Goal: Transaction & Acquisition: Purchase product/service

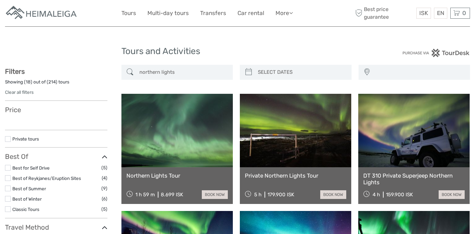
select select
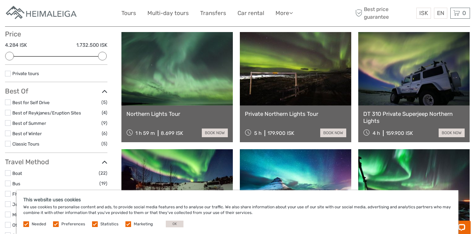
scroll to position [67, 0]
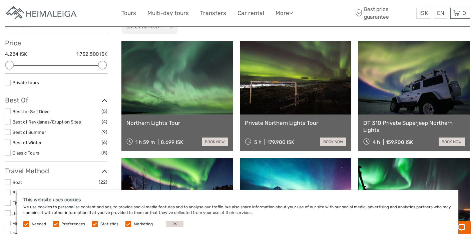
click at [193, 102] on link at bounding box center [178, 77] width 112 height 73
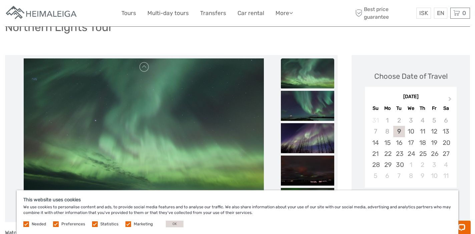
scroll to position [65, 0]
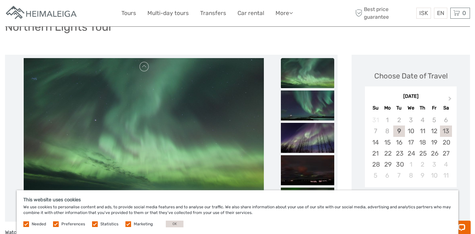
click at [447, 126] on div "13" at bounding box center [446, 131] width 12 height 11
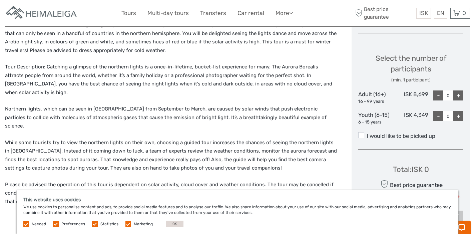
scroll to position [274, 0]
click at [461, 90] on div "+" at bounding box center [459, 95] width 10 height 10
type input "1"
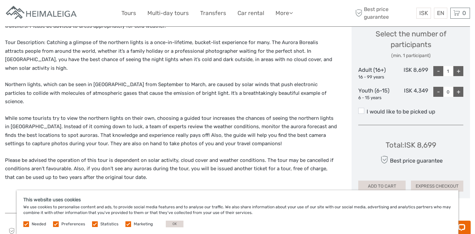
scroll to position [296, 0]
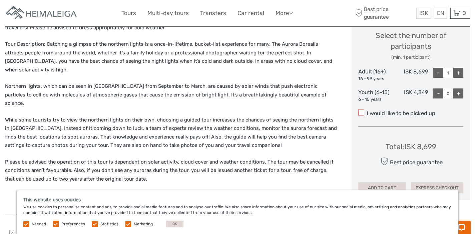
click at [361, 110] on span at bounding box center [362, 113] width 6 height 6
click at [367, 111] on input "I would like to be picked up" at bounding box center [367, 111] width 0 height 0
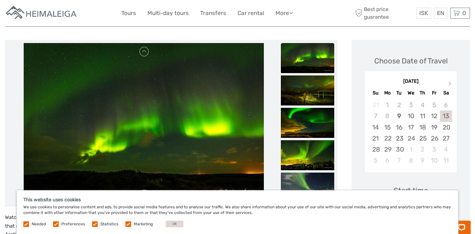
scroll to position [81, 0]
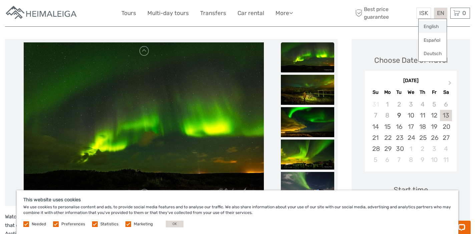
click at [435, 25] on link "English" at bounding box center [433, 27] width 28 height 12
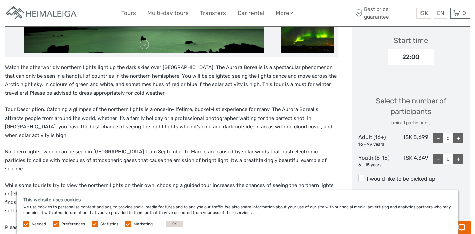
scroll to position [236, 0]
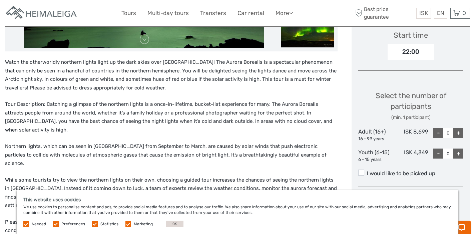
click at [457, 128] on div "+" at bounding box center [459, 133] width 10 height 10
type input "1"
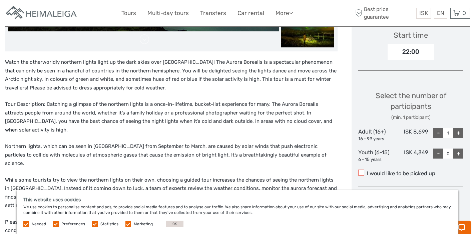
click at [362, 170] on span at bounding box center [362, 173] width 6 height 6
click at [367, 171] on input "I would like to be picked up" at bounding box center [367, 171] width 0 height 0
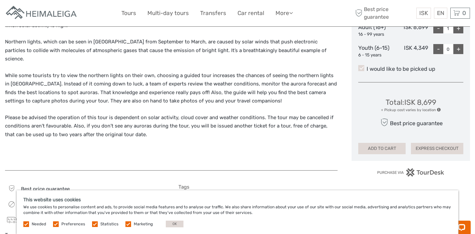
scroll to position [342, 0]
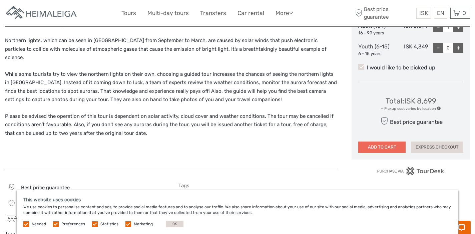
click at [388, 142] on button "ADD TO CART" at bounding box center [382, 147] width 47 height 11
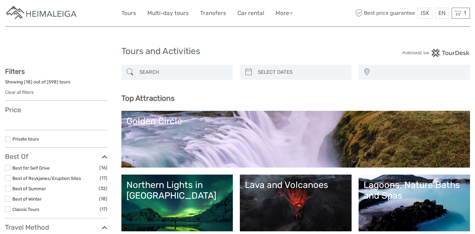
select select
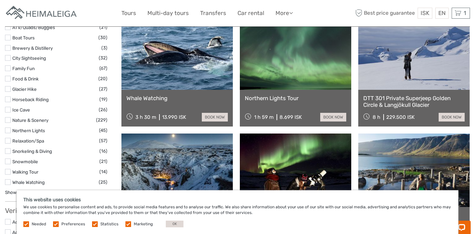
scroll to position [591, 0]
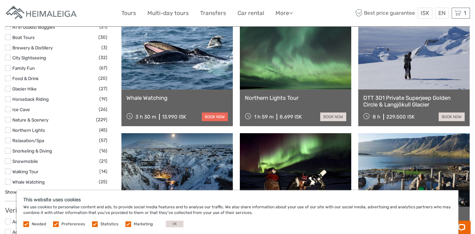
click at [214, 119] on link "book now" at bounding box center [215, 117] width 26 height 9
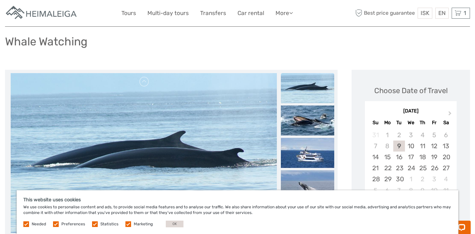
scroll to position [46, 0]
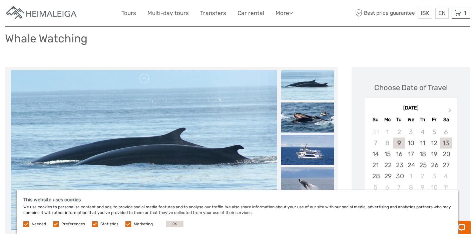
click at [445, 144] on div "13" at bounding box center [446, 143] width 12 height 11
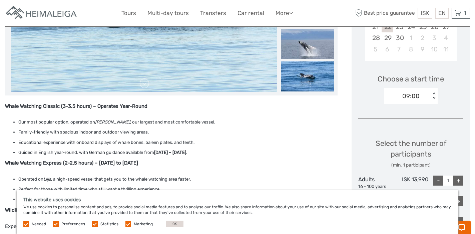
scroll to position [185, 0]
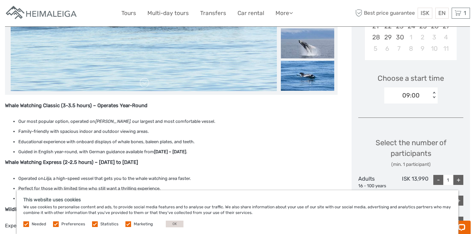
click at [434, 94] on div "< >" at bounding box center [434, 95] width 6 height 7
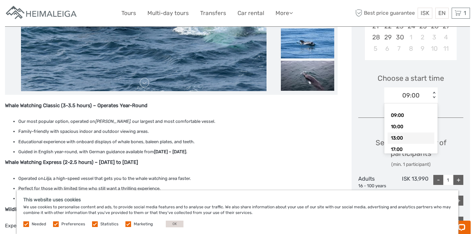
click at [410, 139] on div "13:00" at bounding box center [411, 138] width 47 height 11
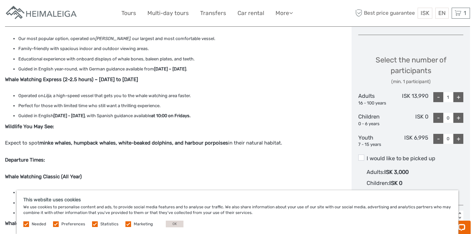
scroll to position [307, 0]
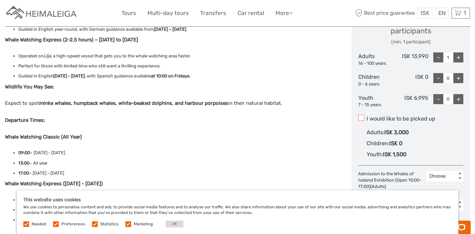
click at [362, 119] on span at bounding box center [362, 118] width 6 height 6
click at [367, 116] on input "I would like to be picked up" at bounding box center [367, 116] width 0 height 0
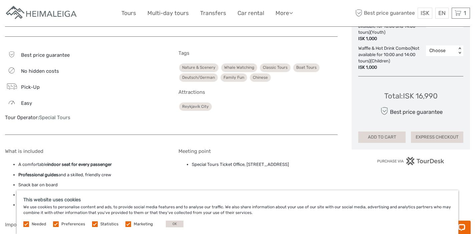
scroll to position [526, 0]
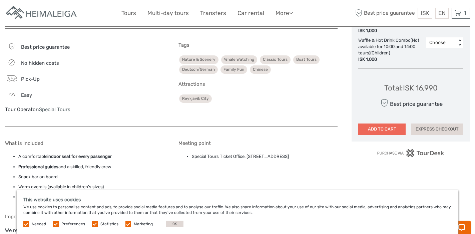
click at [388, 131] on button "ADD TO CART" at bounding box center [382, 129] width 47 height 11
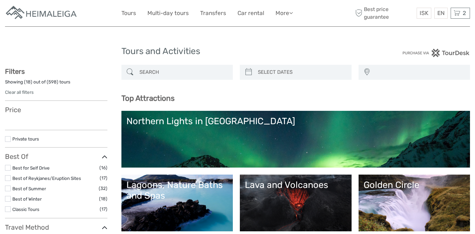
select select
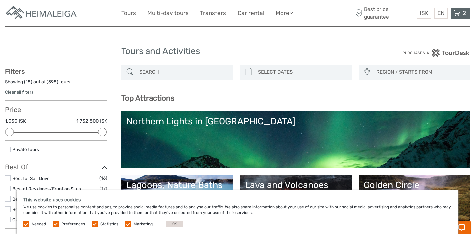
click at [460, 13] on icon at bounding box center [457, 13] width 7 height 8
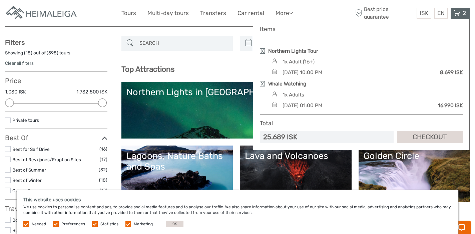
scroll to position [41, 0]
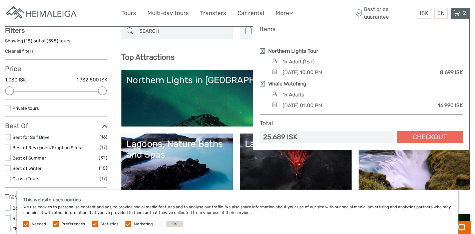
click at [424, 138] on link "Checkout" at bounding box center [430, 137] width 66 height 12
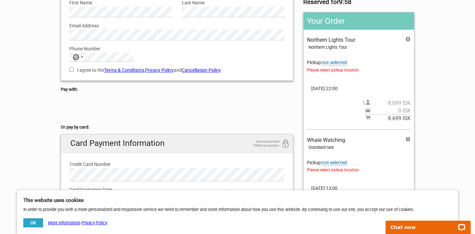
scroll to position [87, 0]
drag, startPoint x: 411, startPoint y: 118, endPoint x: 386, endPoint y: 119, distance: 25.1
click at [386, 119] on span "8.699 ISK" at bounding box center [391, 117] width 40 height 7
copy span "8.699 ISK"
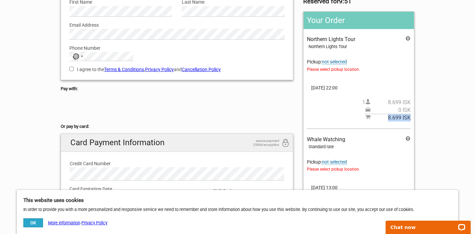
click at [338, 62] on span "not selected" at bounding box center [334, 62] width 25 height 6
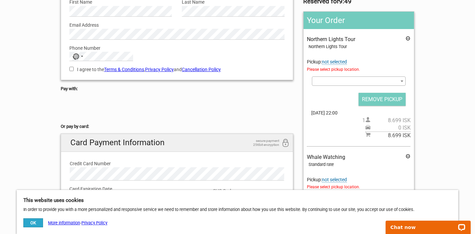
click at [403, 80] on span at bounding box center [402, 81] width 7 height 9
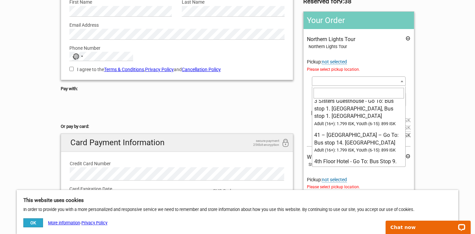
scroll to position [142, 0]
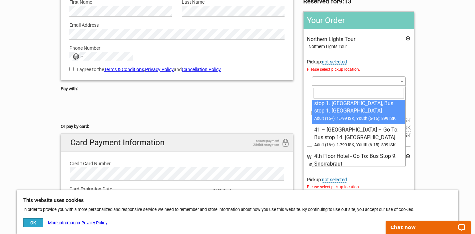
paste input "Sif Apartments"
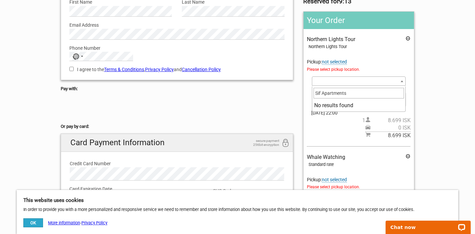
scroll to position [0, 0]
drag, startPoint x: 350, startPoint y: 94, endPoint x: 286, endPoint y: 91, distance: 64.2
click at [286, 91] on body "1 Your details 2 Payment Information 3 Place your order English Español Deutsch…" at bounding box center [237, 168] width 475 height 511
paste input "[STREET_ADDRESS]"
drag, startPoint x: 343, startPoint y: 93, endPoint x: 291, endPoint y: 95, distance: 51.1
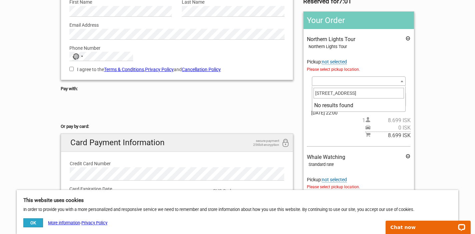
click at [291, 95] on body "1 Your details 2 Payment Information 3 Place your order English Español Deutsch…" at bounding box center [237, 168] width 475 height 511
click at [347, 94] on input "105 [GEOGRAPHIC_DATA]" at bounding box center [359, 93] width 90 height 11
type input "105 [GEOGRAPHIC_DATA]"
click at [341, 81] on span at bounding box center [359, 80] width 94 height 9
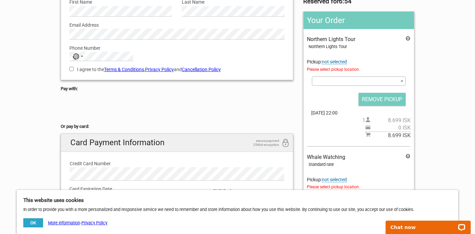
click at [401, 82] on b at bounding box center [402, 81] width 3 height 2
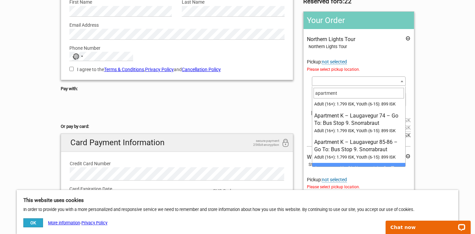
scroll to position [229, 0]
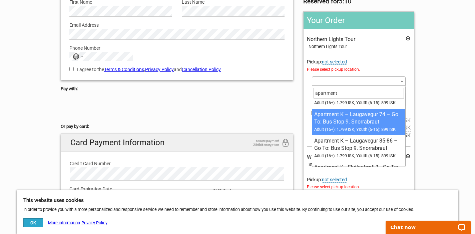
click at [345, 91] on input "apartment" at bounding box center [359, 93] width 90 height 11
paste input "Bríetartún 9"
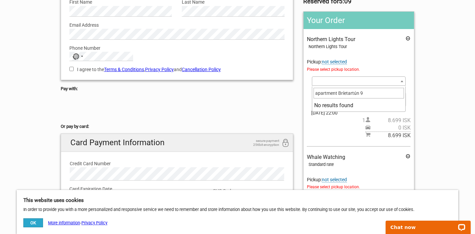
scroll to position [0, 0]
type input "apartment"
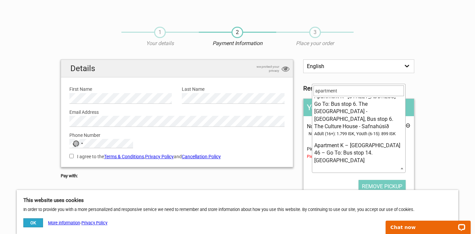
scroll to position [237, 0]
select select "1093095"
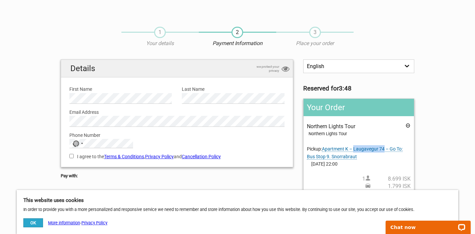
drag, startPoint x: 385, startPoint y: 147, endPoint x: 355, endPoint y: 151, distance: 30.4
click at [355, 151] on span "Apartment K – Laugavegur 74 – Go To: Bus Stop 9. Snorrabraut" at bounding box center [355, 152] width 96 height 13
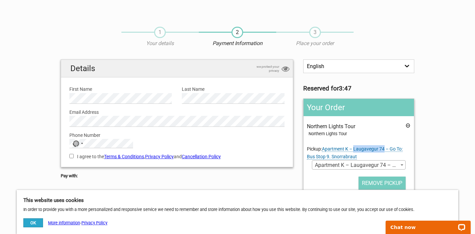
copy span "Laugavegur 74"
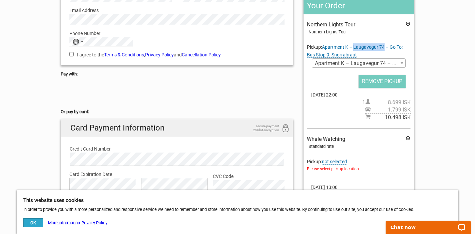
scroll to position [103, 0]
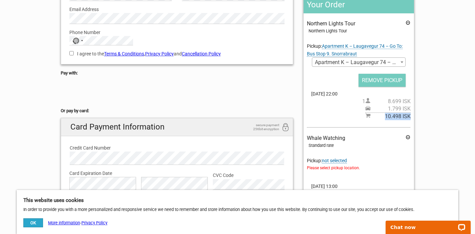
drag, startPoint x: 411, startPoint y: 118, endPoint x: 385, endPoint y: 119, distance: 25.4
click at [385, 119] on span "10.498 ISK" at bounding box center [391, 116] width 40 height 7
copy span "10.498 ISK"
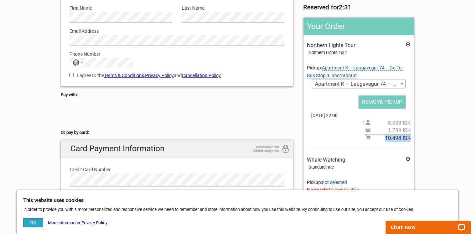
scroll to position [79, 0]
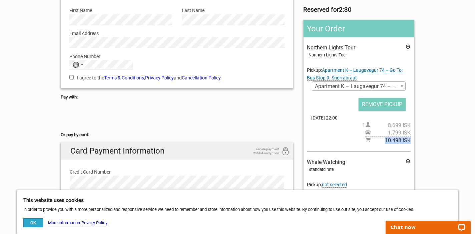
click at [348, 119] on span "09.Sep 2025 @ 22:00" at bounding box center [359, 117] width 104 height 7
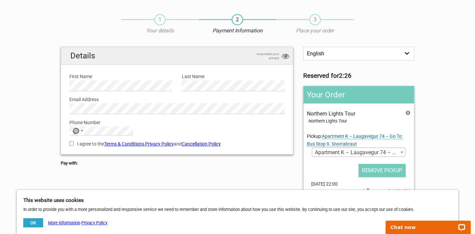
scroll to position [8, 0]
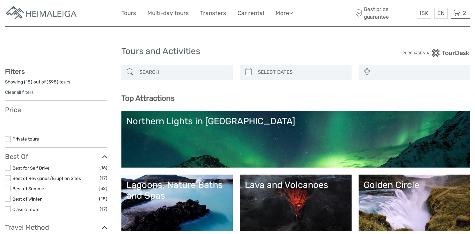
select select
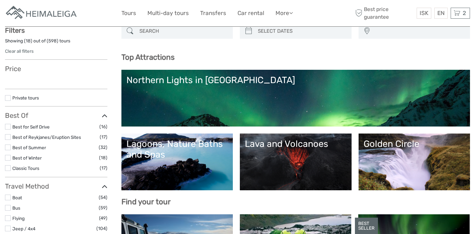
select select
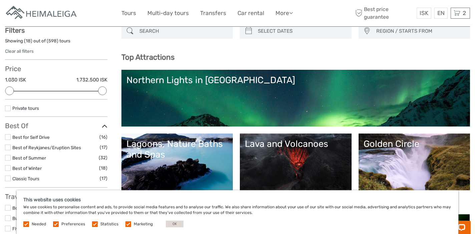
scroll to position [0, 0]
click at [461, 13] on div "2 Items Northern Lights Tour 1x Adult (16+) Tuesday, 09 September 2025 - 10:00 …" at bounding box center [460, 13] width 19 height 11
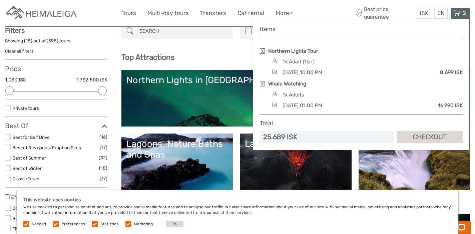
click at [323, 73] on div "Tuesday, 09 September 2025 - 10:00 PM" at bounding box center [303, 72] width 40 height 7
click at [262, 50] on link at bounding box center [262, 50] width 5 height 5
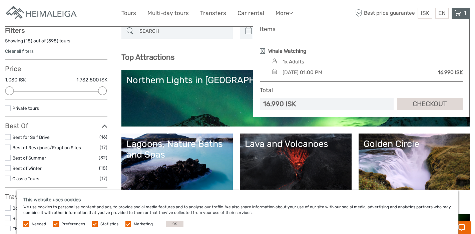
click at [224, 60] on h3 "Top Attractions" at bounding box center [296, 57] width 349 height 9
click at [214, 82] on div "Northern Lights in Iceland" at bounding box center [296, 80] width 339 height 11
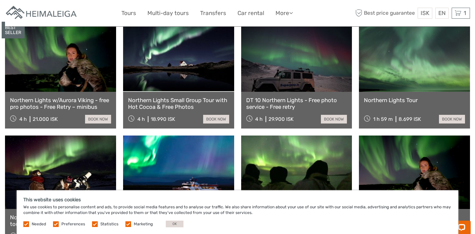
scroll to position [253, 0]
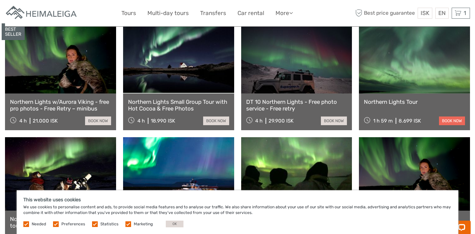
click at [448, 117] on link "book now" at bounding box center [452, 121] width 26 height 9
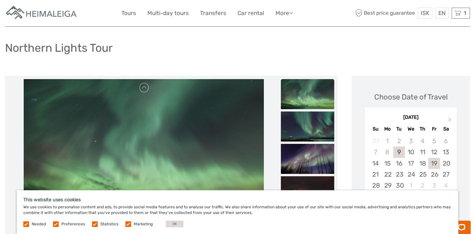
scroll to position [47, 0]
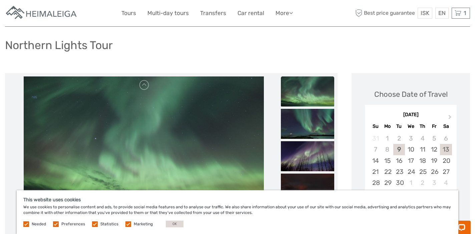
click at [445, 144] on div "13" at bounding box center [446, 149] width 12 height 11
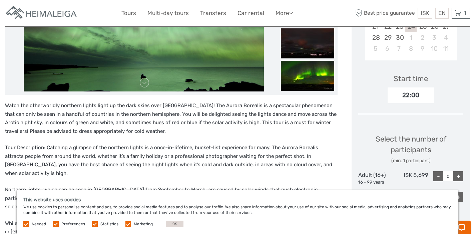
scroll to position [209, 0]
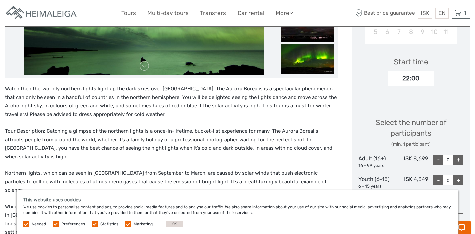
click at [411, 74] on div "22:00" at bounding box center [411, 78] width 47 height 15
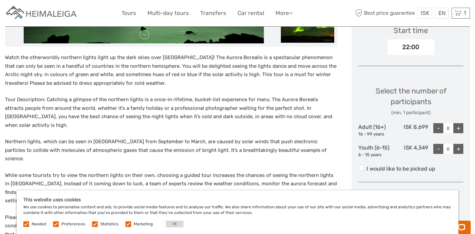
scroll to position [245, 0]
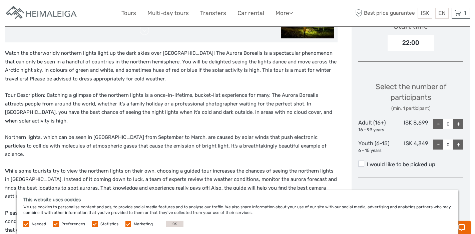
click at [461, 119] on div "+" at bounding box center [459, 124] width 10 height 10
type input "1"
click at [361, 161] on span at bounding box center [362, 164] width 6 height 6
click at [367, 162] on input "I would like to be picked up" at bounding box center [367, 162] width 0 height 0
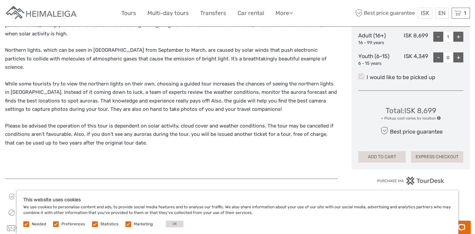
scroll to position [337, 0]
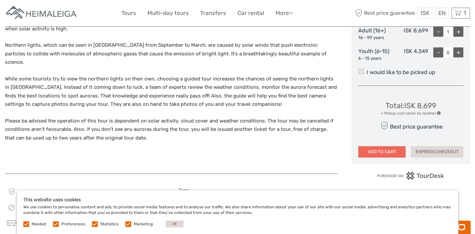
click at [387, 147] on button "ADD TO CART" at bounding box center [382, 151] width 47 height 11
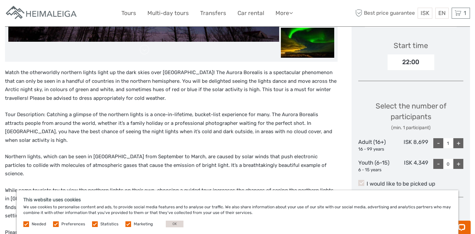
scroll to position [111, 0]
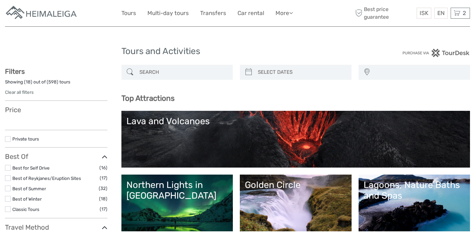
select select
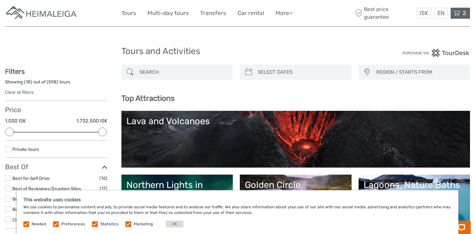
click at [459, 13] on icon at bounding box center [457, 13] width 7 height 8
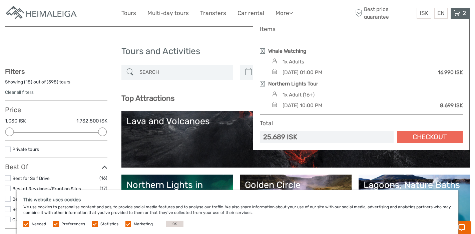
click at [426, 136] on link "Checkout" at bounding box center [430, 137] width 66 height 12
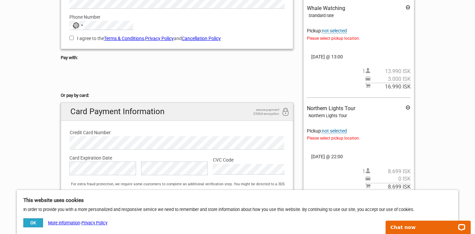
scroll to position [114, 0]
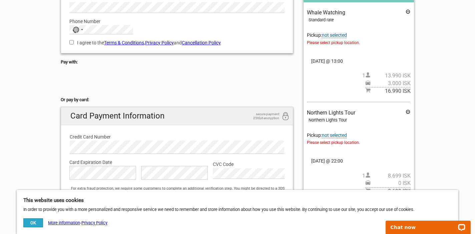
click at [340, 34] on span "not selected" at bounding box center [334, 35] width 25 height 6
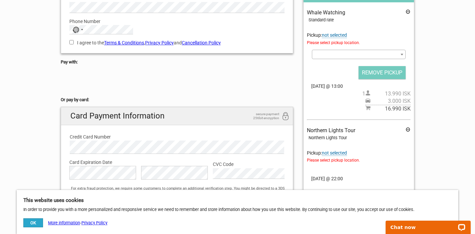
click at [342, 53] on span at bounding box center [359, 54] width 94 height 9
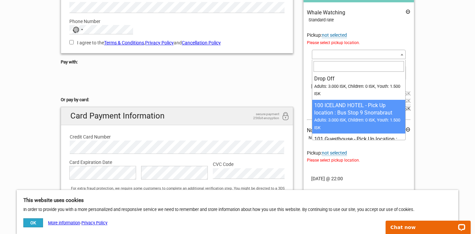
select select "20460"
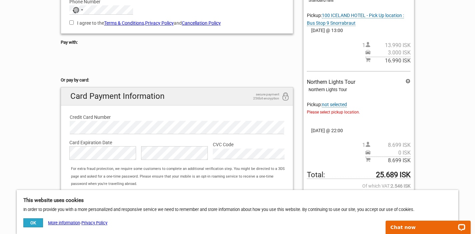
scroll to position [138, 0]
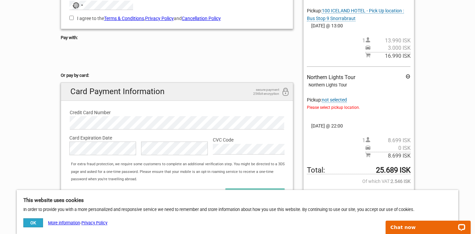
click at [337, 101] on span "not selected" at bounding box center [334, 100] width 25 height 6
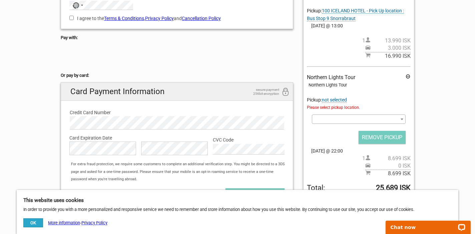
click at [403, 120] on b at bounding box center [402, 120] width 3 height 2
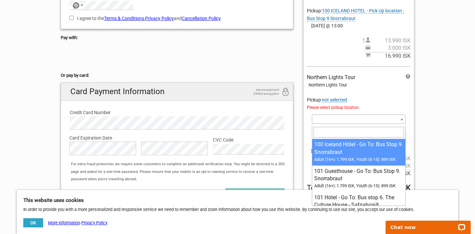
select select "1137539"
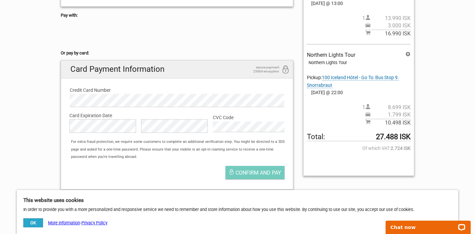
scroll to position [161, 0]
drag, startPoint x: 412, startPoint y: 136, endPoint x: 410, endPoint y: 139, distance: 3.6
click at [410, 139] on div "Your Order Whale Watching Standard rate Pickup: 100 ICELAND HOTEL - Pick Up loc…" at bounding box center [358, 57] width 111 height 238
copy span "27.488 ISK"
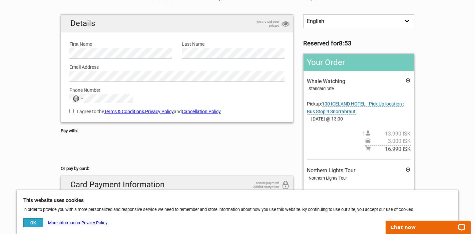
scroll to position [0, 0]
